Goal: Find specific page/section: Find specific page/section

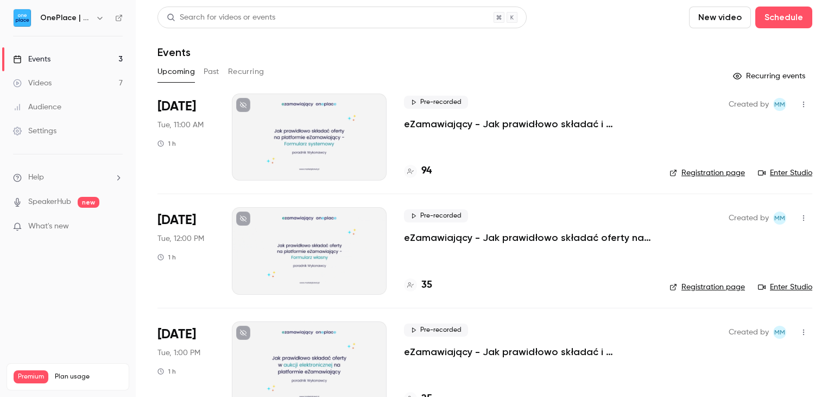
click at [795, 171] on link "Enter Studio" at bounding box center [785, 172] width 54 height 11
click at [552, 9] on div "Search for videos or events New video Schedule" at bounding box center [485, 18] width 655 height 22
drag, startPoint x: 643, startPoint y: 26, endPoint x: 637, endPoint y: 25, distance: 6.0
drag, startPoint x: 637, startPoint y: 25, endPoint x: 621, endPoint y: 14, distance: 18.7
click at [621, 14] on div "Search for videos or events New video Schedule" at bounding box center [485, 18] width 655 height 22
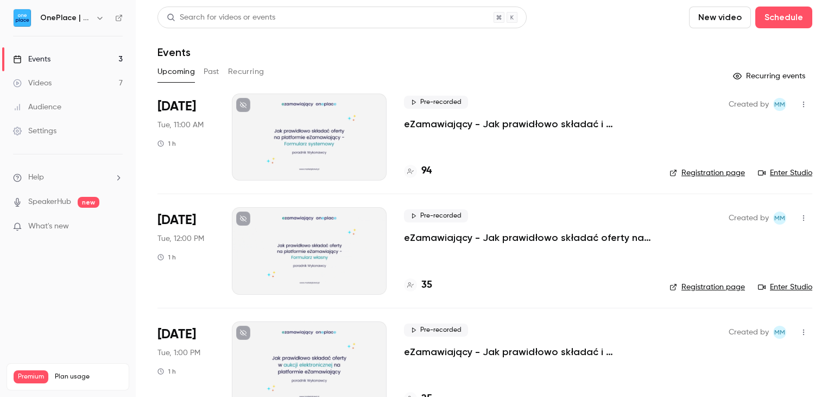
click at [668, 14] on div "Search for videos or events New video Schedule" at bounding box center [485, 18] width 655 height 22
click at [668, 18] on div "Search for videos or events New video Schedule" at bounding box center [485, 18] width 655 height 22
click at [665, 18] on div "Search for videos or events New video Schedule" at bounding box center [485, 18] width 655 height 22
click at [665, 20] on div "Search for videos or events New video Schedule" at bounding box center [485, 18] width 655 height 22
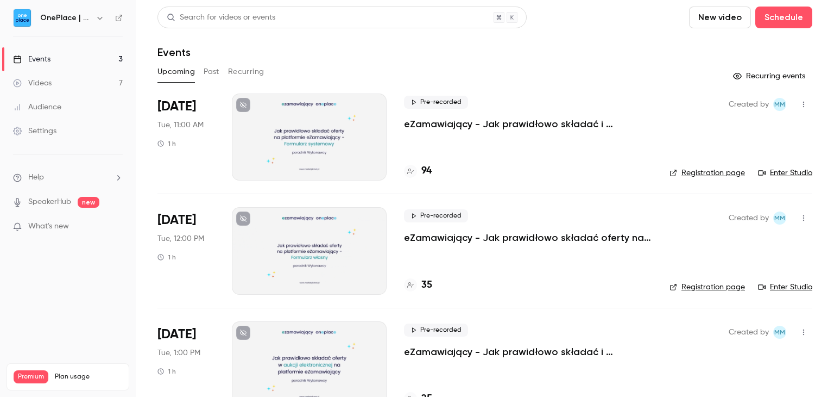
drag, startPoint x: 663, startPoint y: 19, endPoint x: 658, endPoint y: 14, distance: 7.3
click at [656, 12] on div "Search for videos or events New video Schedule" at bounding box center [485, 18] width 655 height 22
click at [657, 24] on div "Search for videos or events New video Schedule" at bounding box center [485, 18] width 655 height 22
click at [797, 173] on link "Enter Studio" at bounding box center [785, 172] width 54 height 11
